Goal: Manage account settings

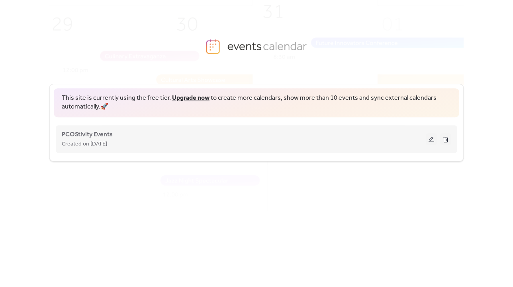
click at [446, 142] on button at bounding box center [445, 139] width 11 height 12
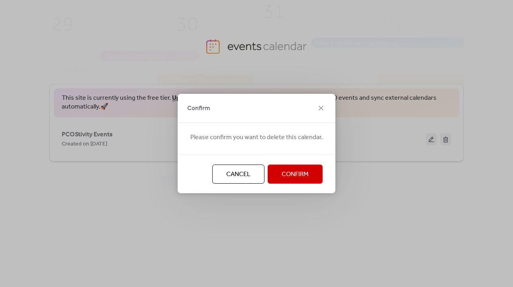
click at [293, 172] on span "Confirm" at bounding box center [294, 175] width 27 height 10
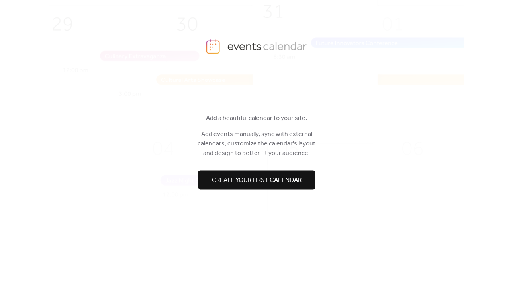
click at [114, 36] on img at bounding box center [268, 121] width 538 height 266
